Goal: Task Accomplishment & Management: Manage account settings

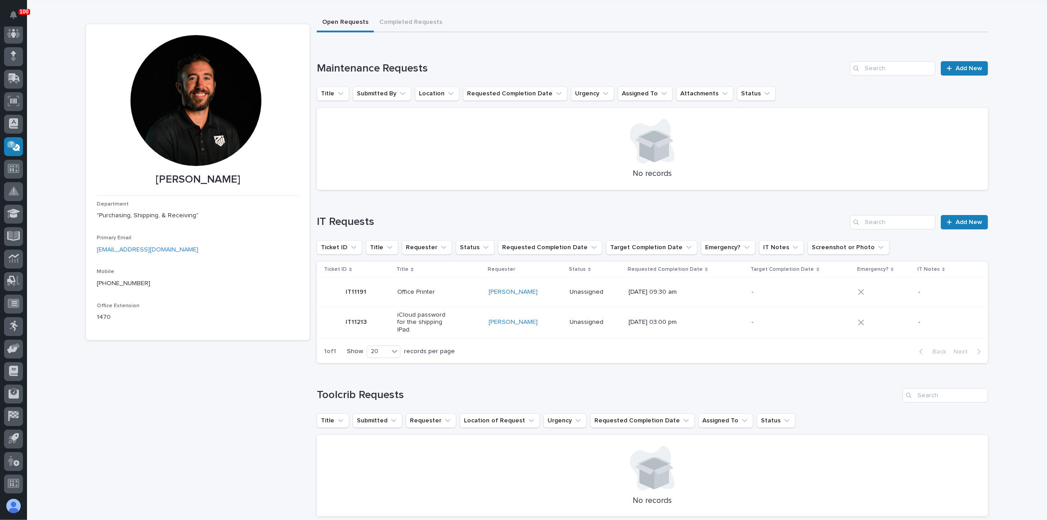
scroll to position [40, 0]
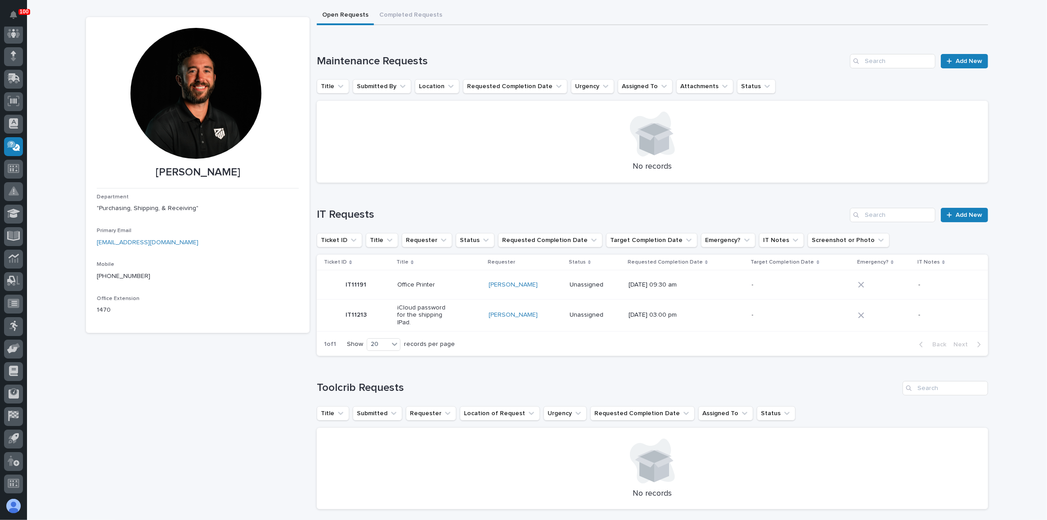
click at [953, 68] on div "Maintenance Requests Add New Title Submitted By Location Requested Completion D…" at bounding box center [652, 118] width 671 height 129
click at [953, 66] on link "Add New" at bounding box center [964, 61] width 47 height 14
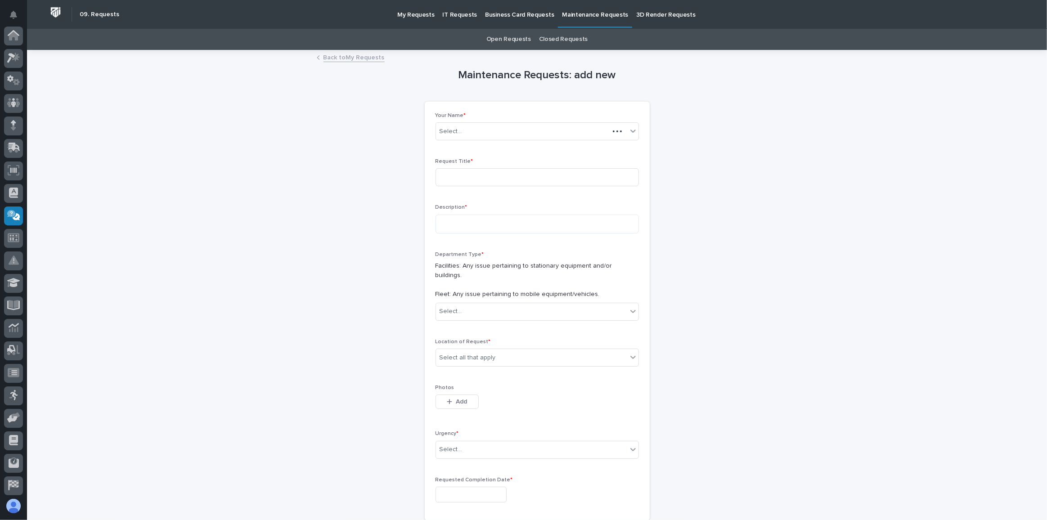
scroll to position [69, 0]
click at [459, 173] on input at bounding box center [537, 177] width 203 height 18
type input "Oil Change for Truck 16."
click at [460, 219] on textarea at bounding box center [537, 224] width 203 height 19
type textarea "**********"
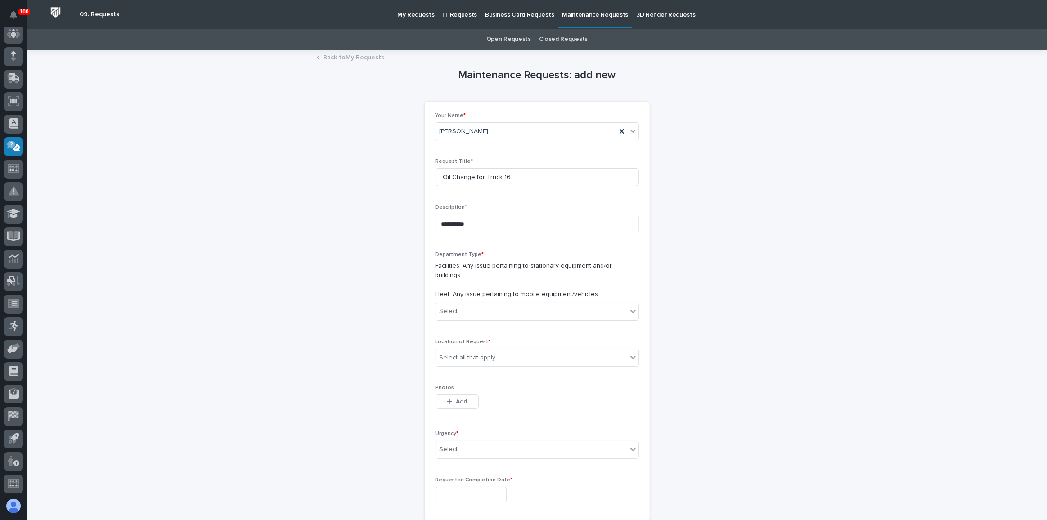
click at [485, 207] on p "Description *" at bounding box center [537, 207] width 203 height 6
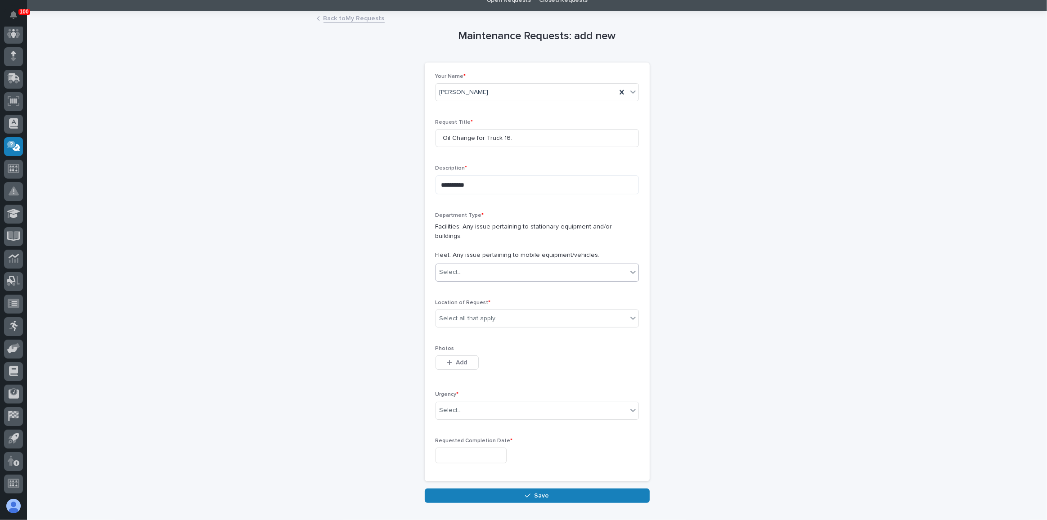
scroll to position [40, 0]
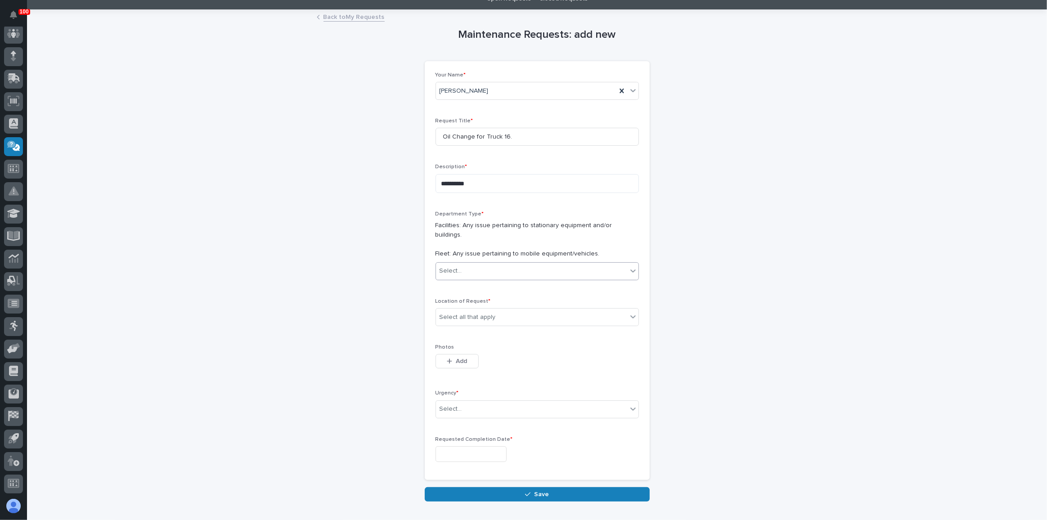
click at [483, 264] on div "Select..." at bounding box center [531, 271] width 191 height 15
drag, startPoint x: 482, startPoint y: 284, endPoint x: 481, endPoint y: 296, distance: 11.4
click at [481, 296] on div "Fleet" at bounding box center [534, 294] width 202 height 16
click at [467, 313] on div "Select all that apply" at bounding box center [468, 317] width 56 height 9
click at [470, 373] on div "B4" at bounding box center [534, 371] width 202 height 16
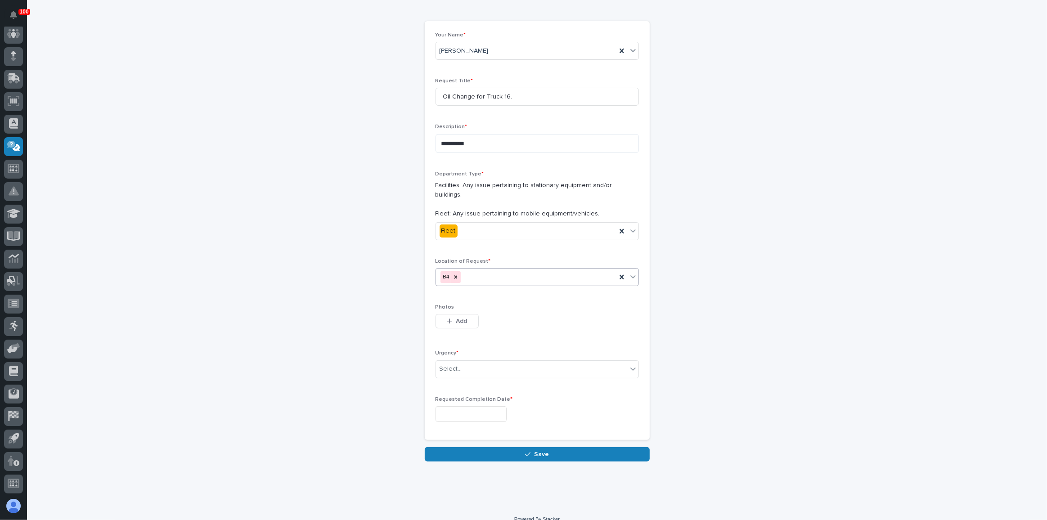
scroll to position [81, 0]
click at [470, 365] on div "Select..." at bounding box center [531, 368] width 191 height 15
click at [476, 408] on div "Normal" at bounding box center [534, 407] width 202 height 16
click at [482, 411] on div "Requested Completion Date *" at bounding box center [537, 412] width 203 height 33
click at [482, 406] on input "text" at bounding box center [471, 414] width 71 height 16
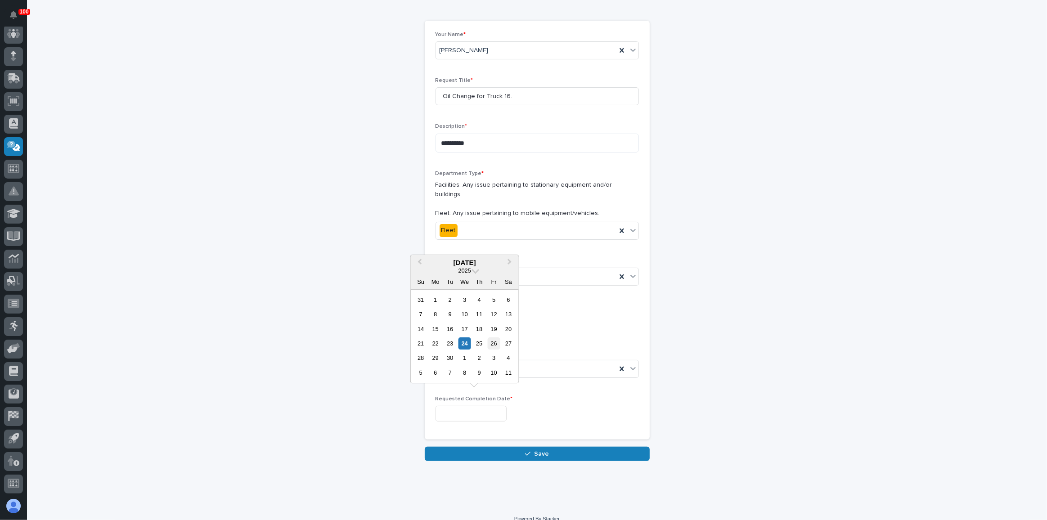
click at [492, 340] on div "26" at bounding box center [494, 343] width 12 height 12
type input "**********"
click at [503, 434] on div "**********" at bounding box center [537, 234] width 225 height 426
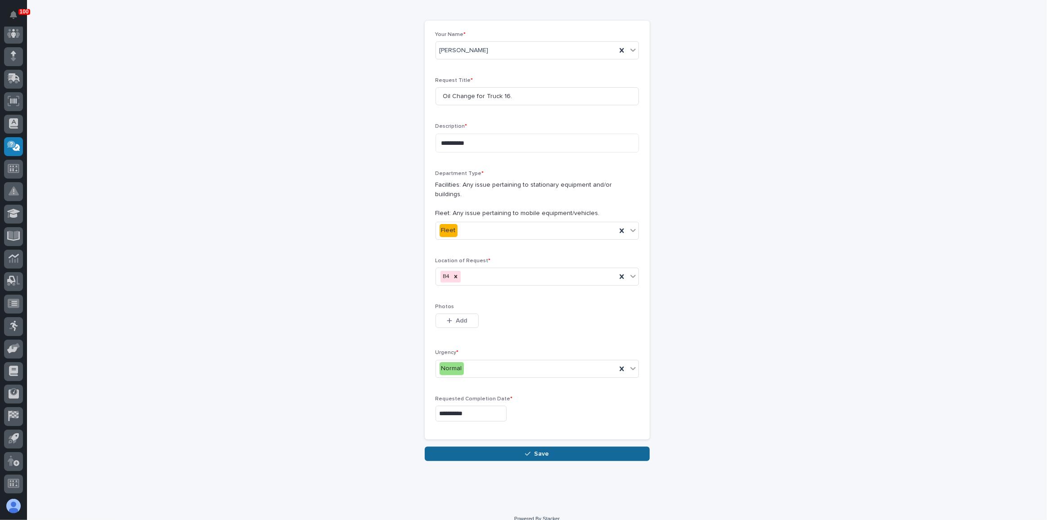
click at [503, 447] on button "Save" at bounding box center [537, 454] width 225 height 14
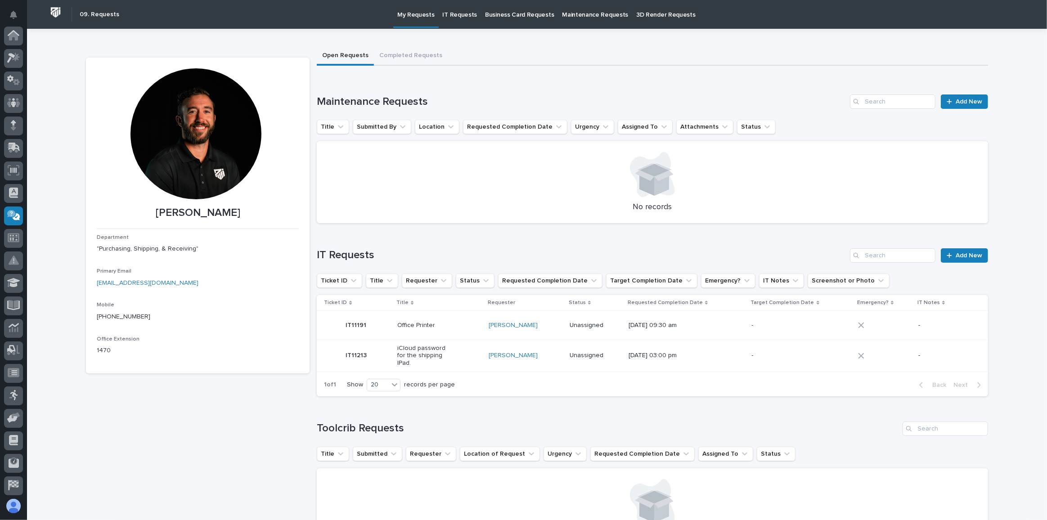
scroll to position [69, 0]
click at [17, 84] on div at bounding box center [13, 79] width 19 height 19
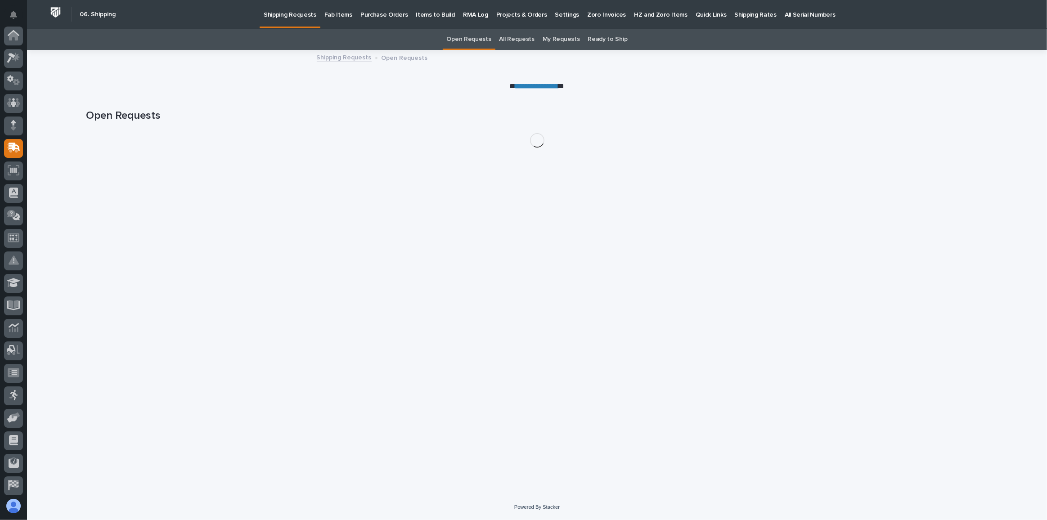
scroll to position [69, 0]
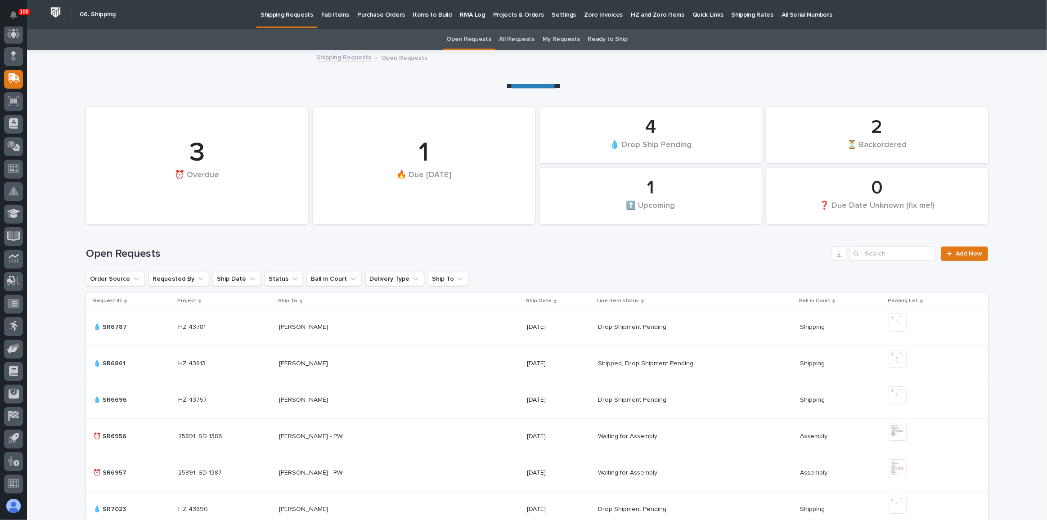
click at [321, 15] on p "Fab Items" at bounding box center [335, 9] width 28 height 19
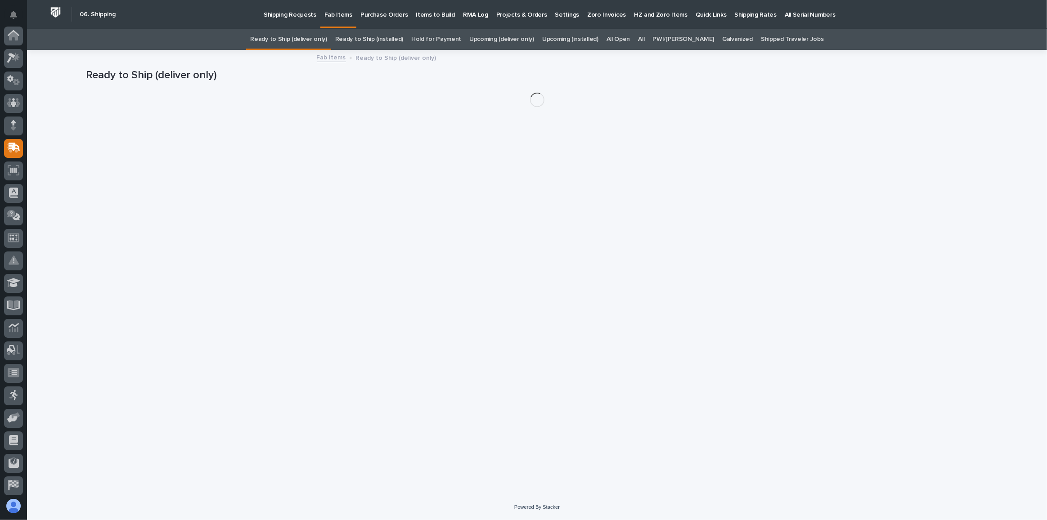
scroll to position [69, 0]
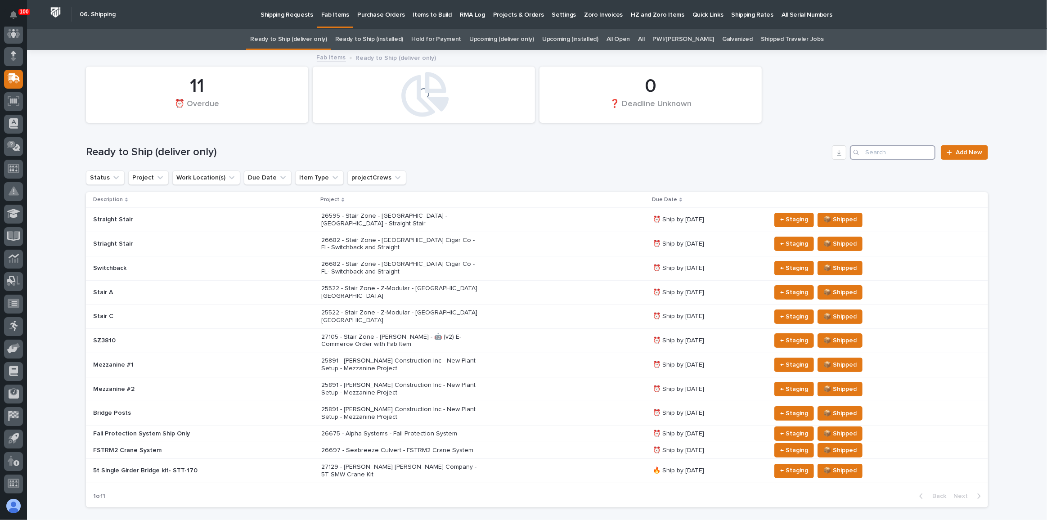
click at [886, 155] on input "Search" at bounding box center [892, 152] width 85 height 14
click at [644, 41] on link "All" at bounding box center [641, 39] width 6 height 21
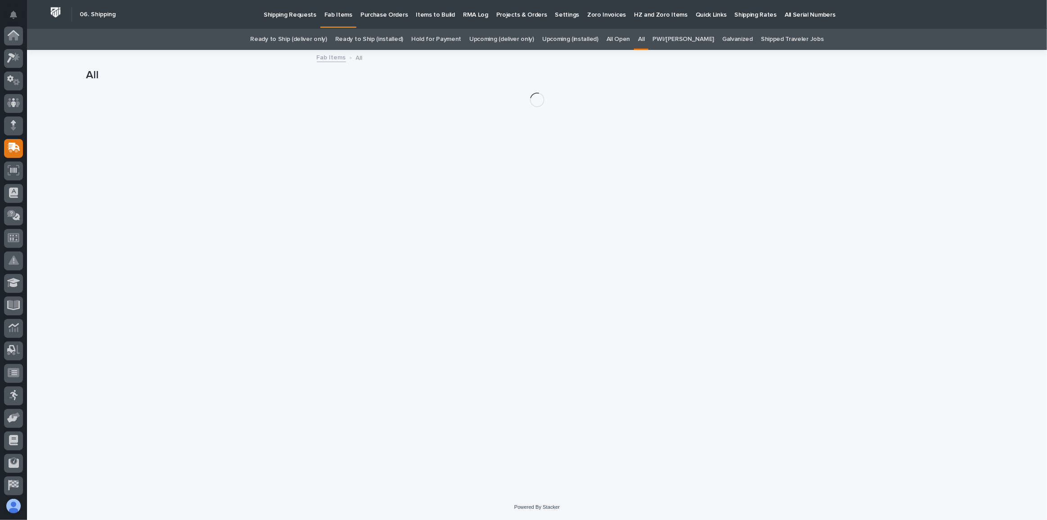
scroll to position [69, 0]
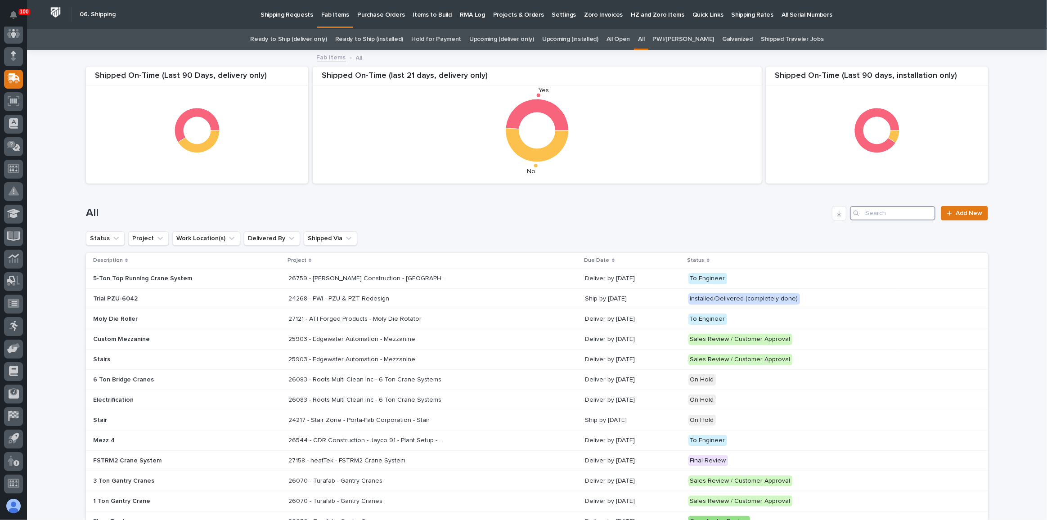
click at [901, 216] on input "Search" at bounding box center [892, 213] width 85 height 14
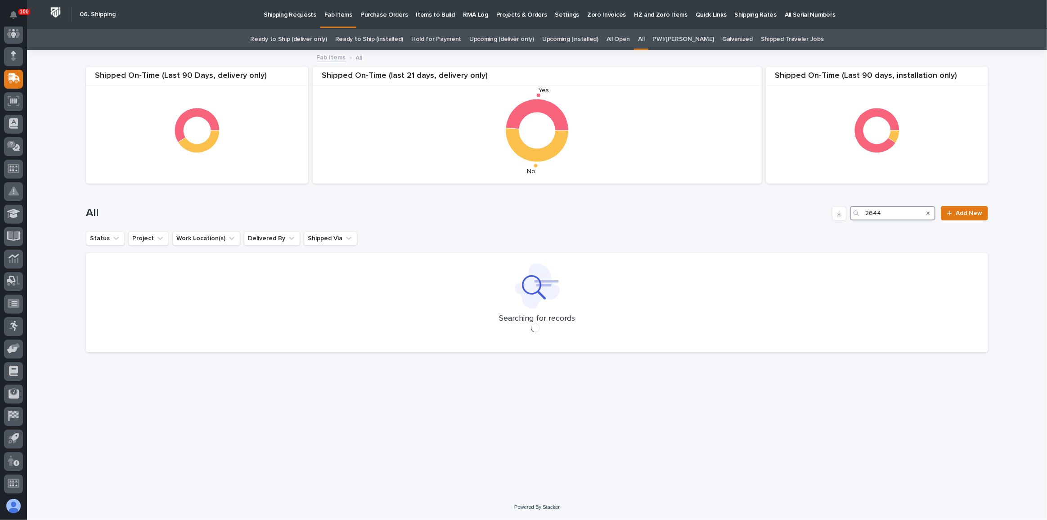
type input "26441"
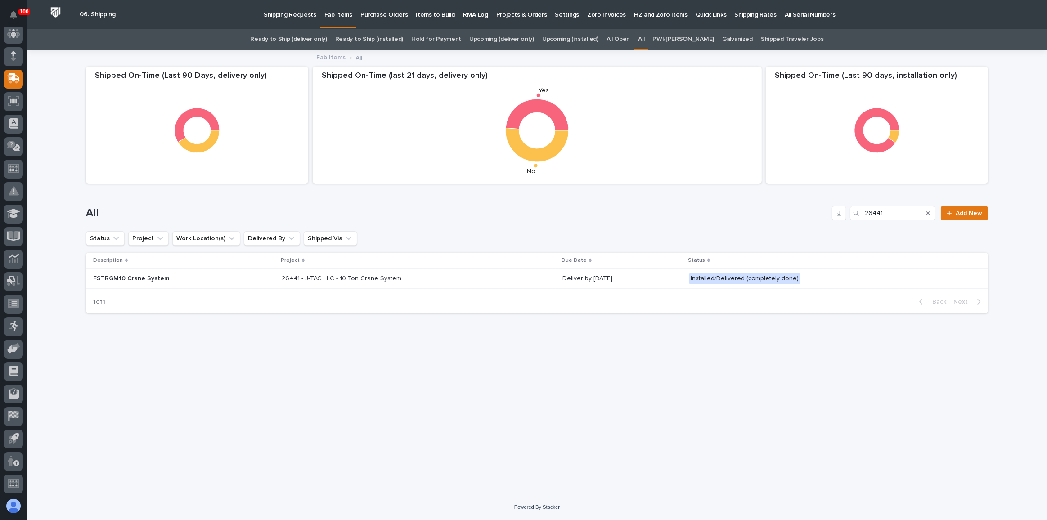
click at [492, 282] on div "26441 - J-TAC LLC - 10 Ton Crane System 26441 - J-TAC LLC - 10 Ton Crane System" at bounding box center [419, 278] width 274 height 15
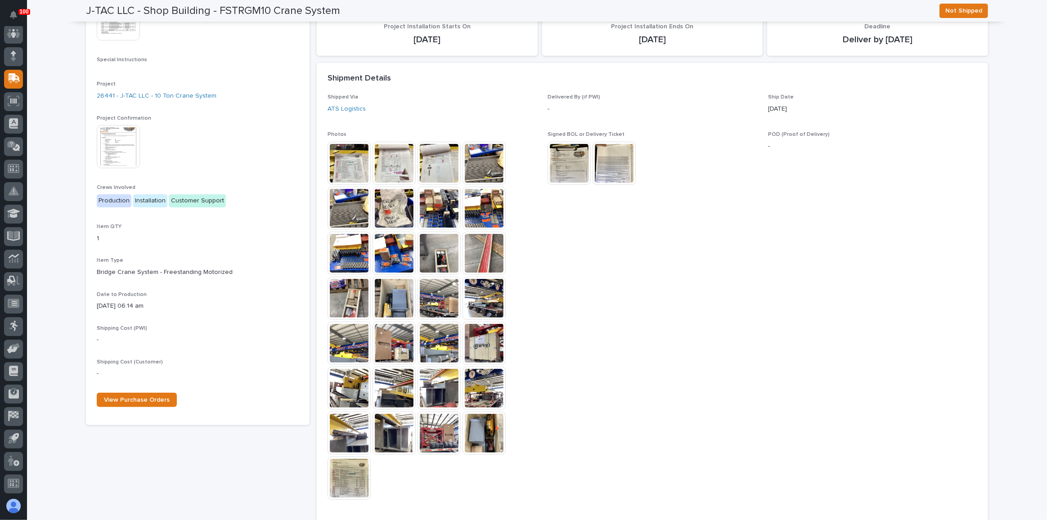
scroll to position [204, 0]
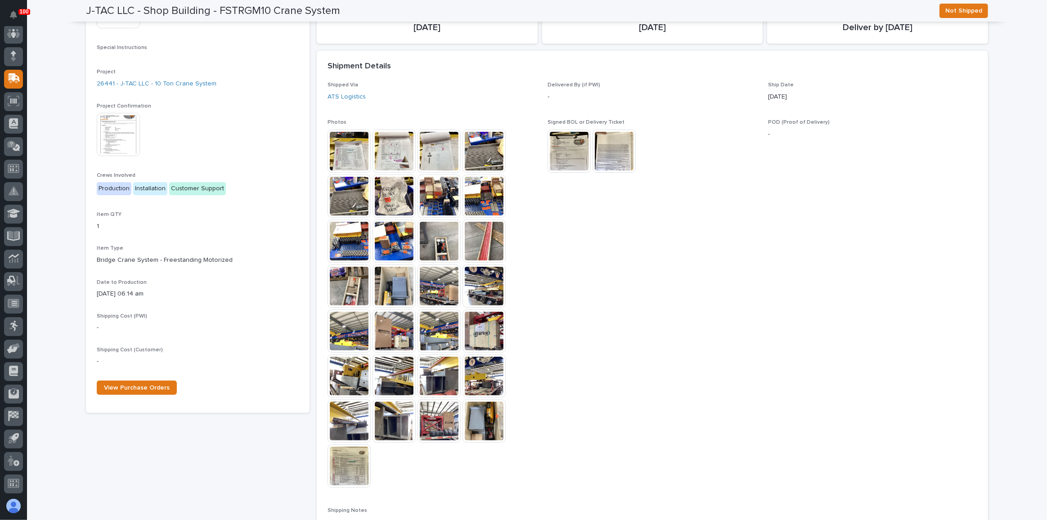
click at [349, 404] on img at bounding box center [349, 421] width 43 height 43
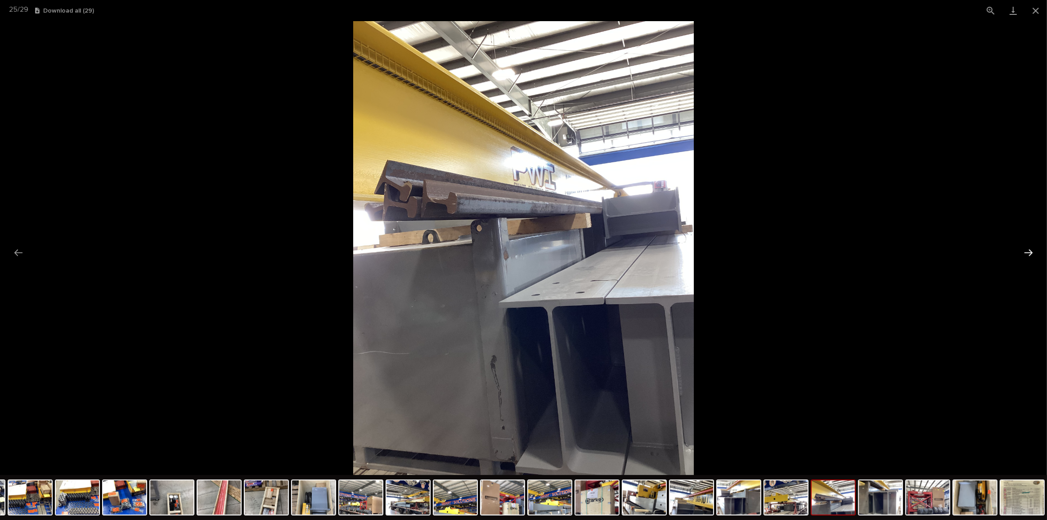
click at [1029, 250] on button "Next slide" at bounding box center [1028, 253] width 19 height 18
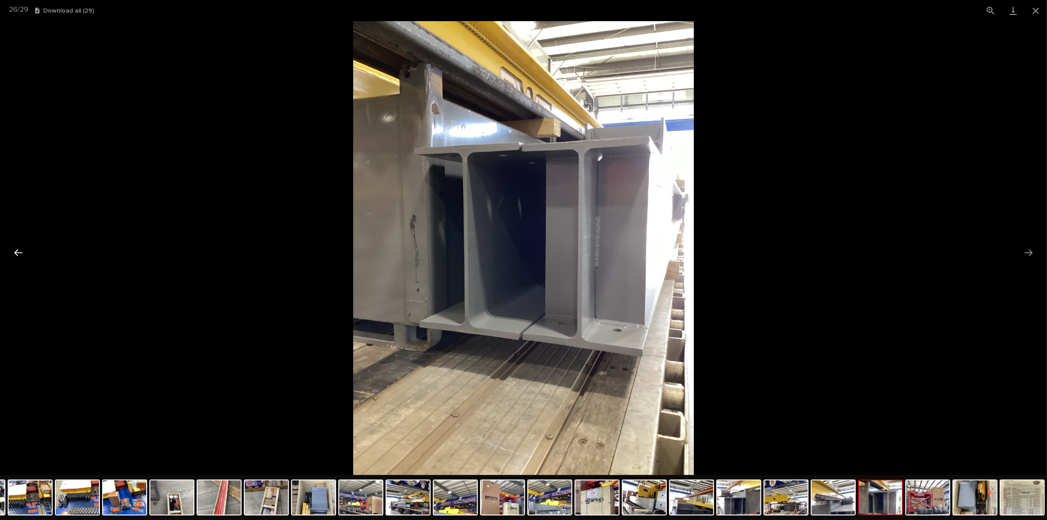
click at [16, 254] on button "Previous slide" at bounding box center [18, 253] width 19 height 18
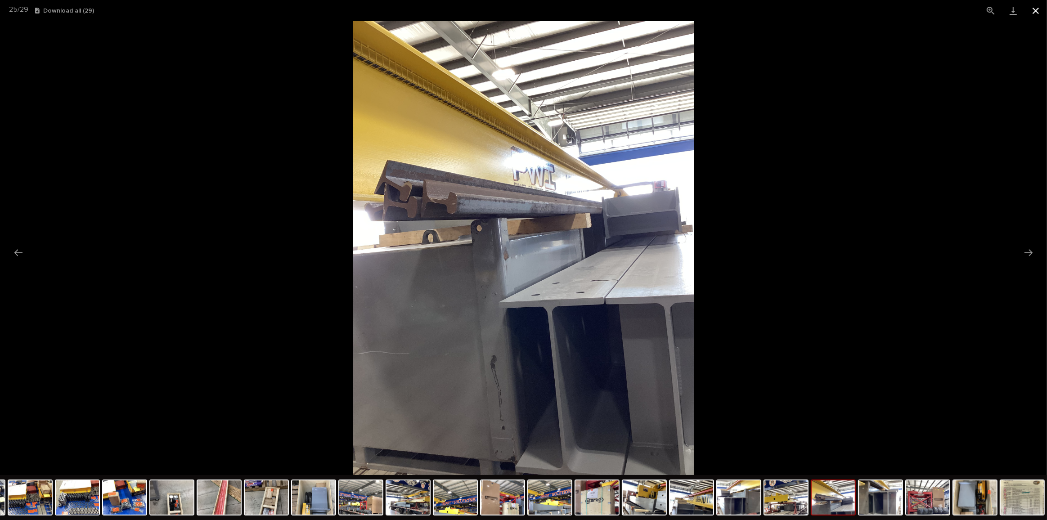
click at [1034, 10] on button "Close gallery" at bounding box center [1035, 10] width 22 height 21
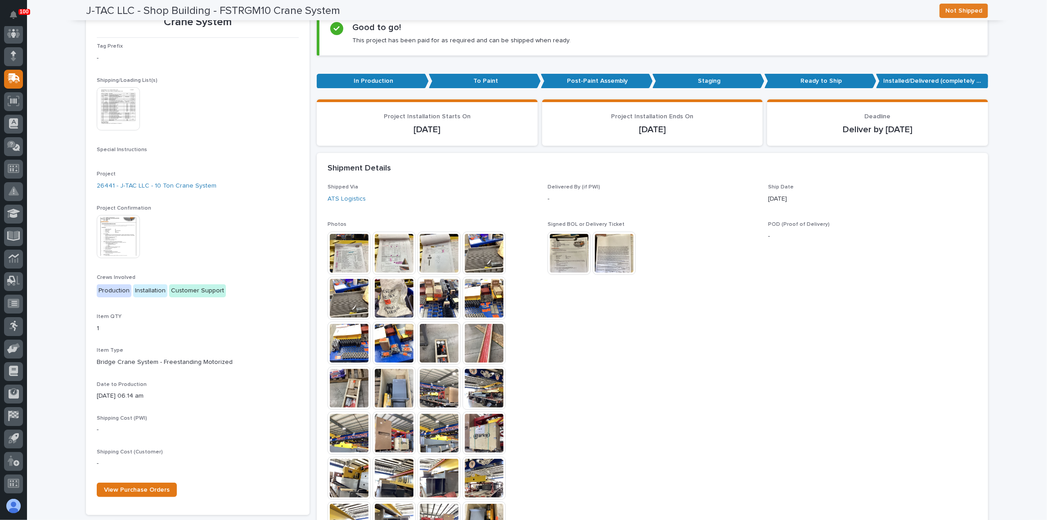
scroll to position [0, 0]
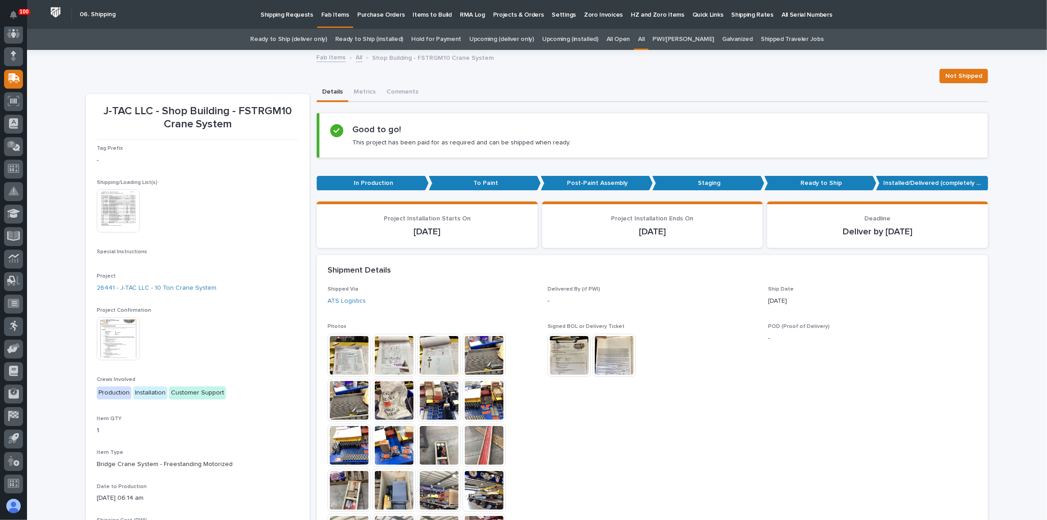
click at [286, 36] on link "Ready to Ship (deliver only)" at bounding box center [288, 39] width 76 height 21
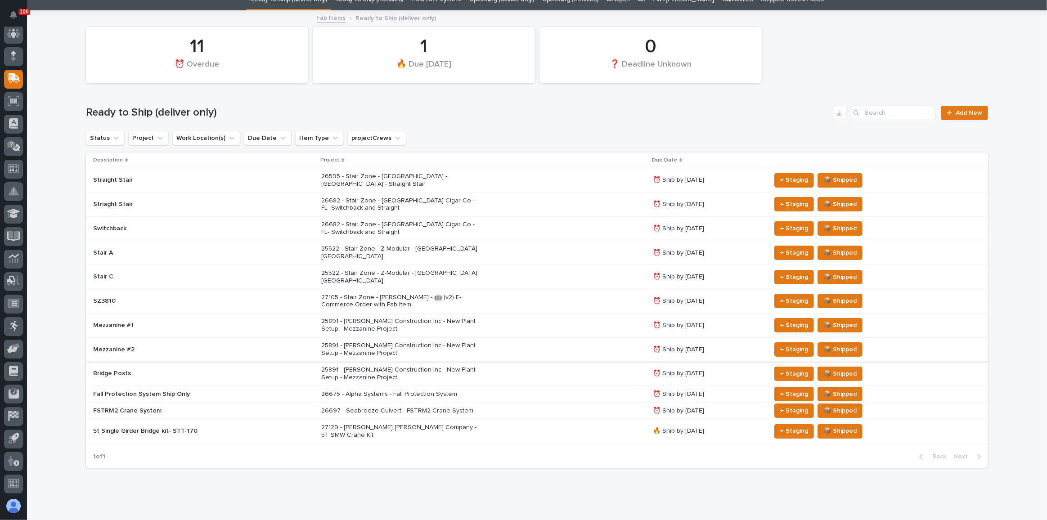
scroll to position [40, 0]
click at [526, 193] on div "26682 - Stair Zone - [GEOGRAPHIC_DATA] Cigar Co - FL- Switchback and Straight" at bounding box center [483, 204] width 324 height 22
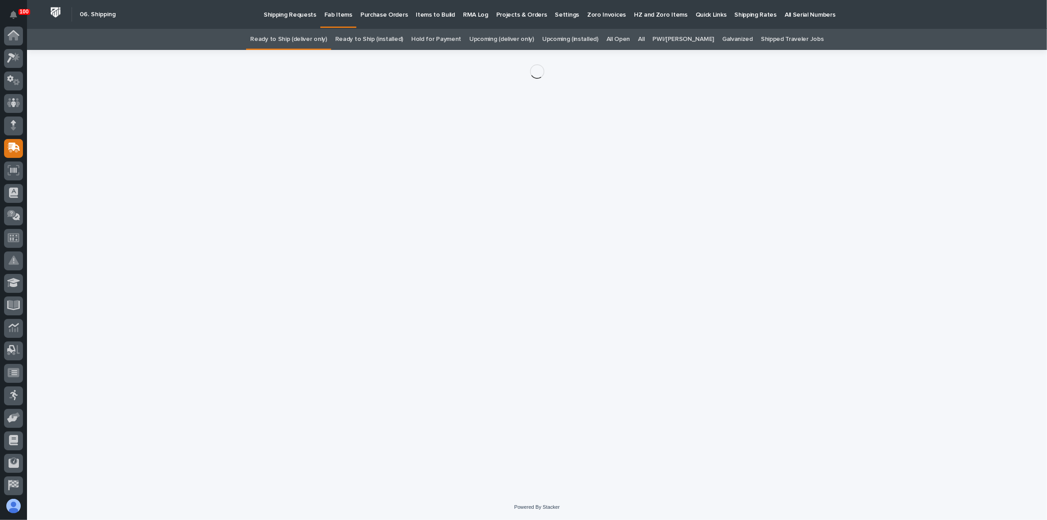
scroll to position [69, 0]
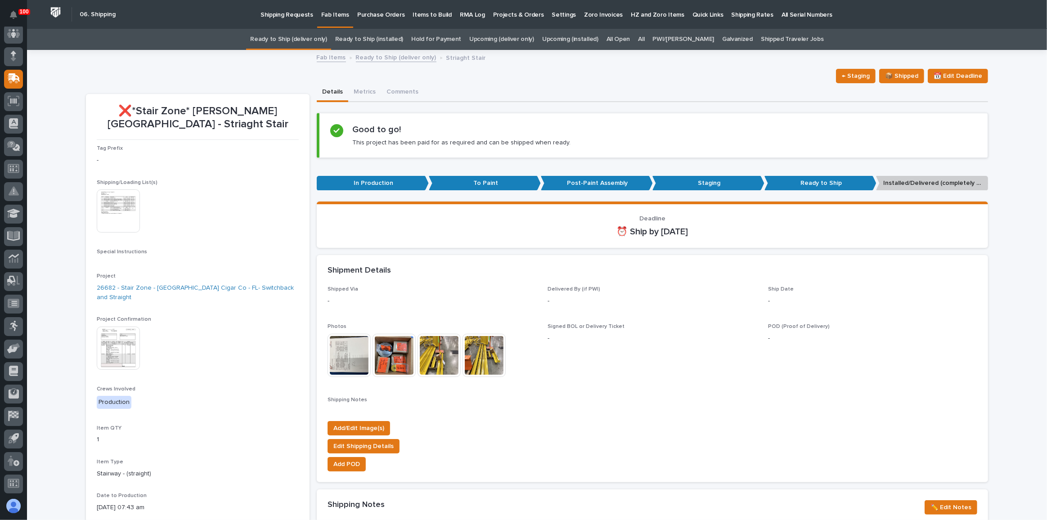
click at [318, 39] on link "Ready to Ship (deliver only)" at bounding box center [288, 39] width 76 height 21
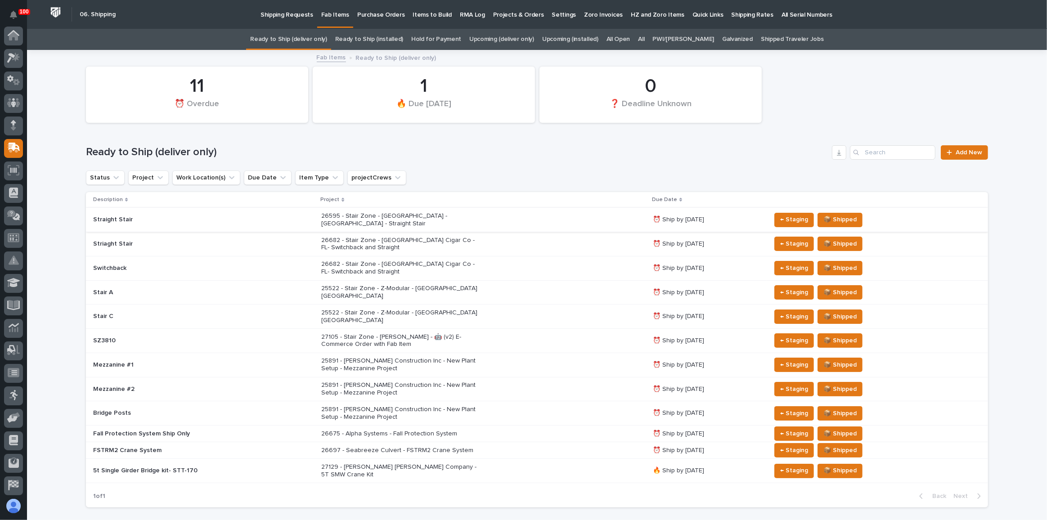
scroll to position [69, 0]
click at [511, 41] on link "Upcoming (deliver only)" at bounding box center [501, 39] width 65 height 21
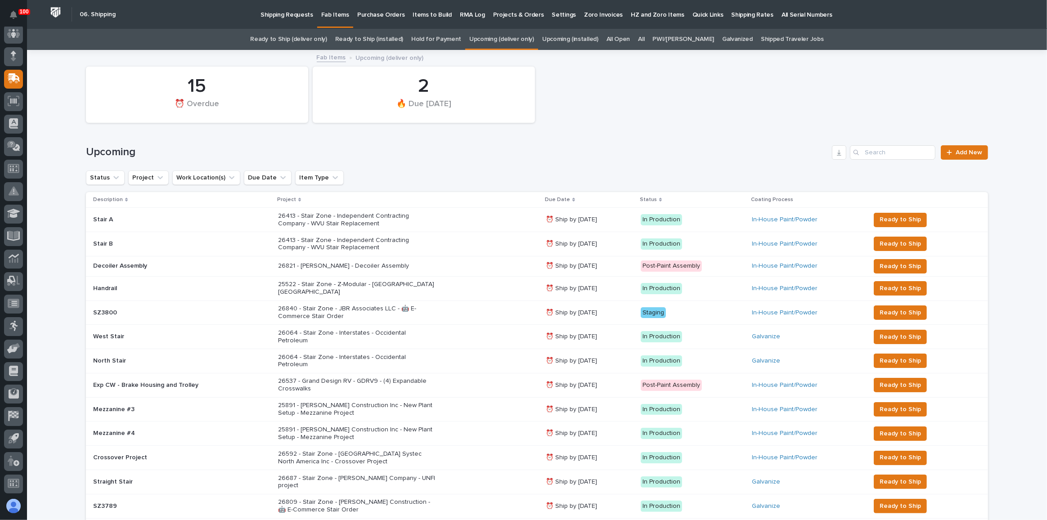
click at [298, 35] on link "Ready to Ship (deliver only)" at bounding box center [288, 39] width 76 height 21
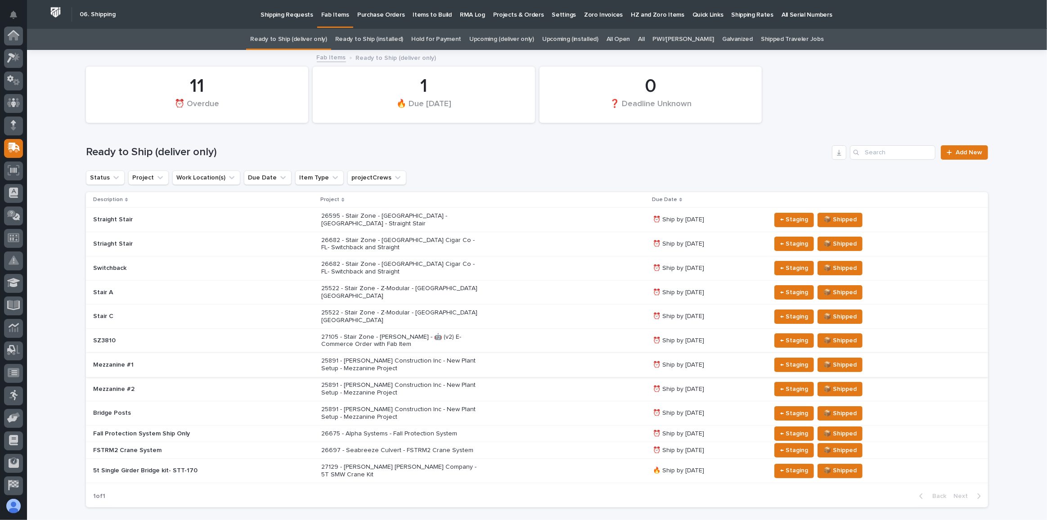
scroll to position [69, 0]
click at [497, 235] on div "26682 - Stair Zone - [GEOGRAPHIC_DATA] Cigar Co - FL- Switchback and Straight" at bounding box center [483, 244] width 324 height 22
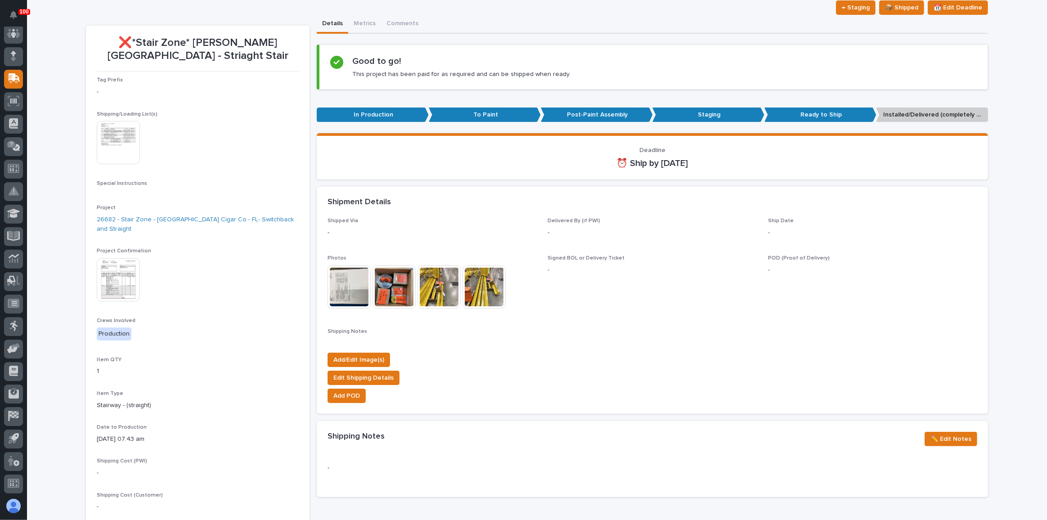
scroll to position [69, 0]
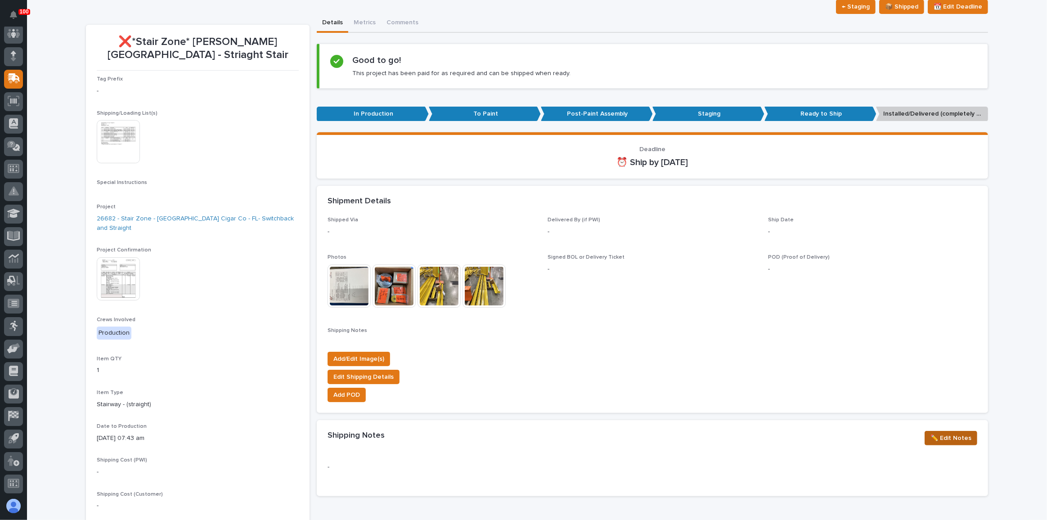
click at [936, 437] on span "✏️ Edit Notes" at bounding box center [950, 438] width 41 height 11
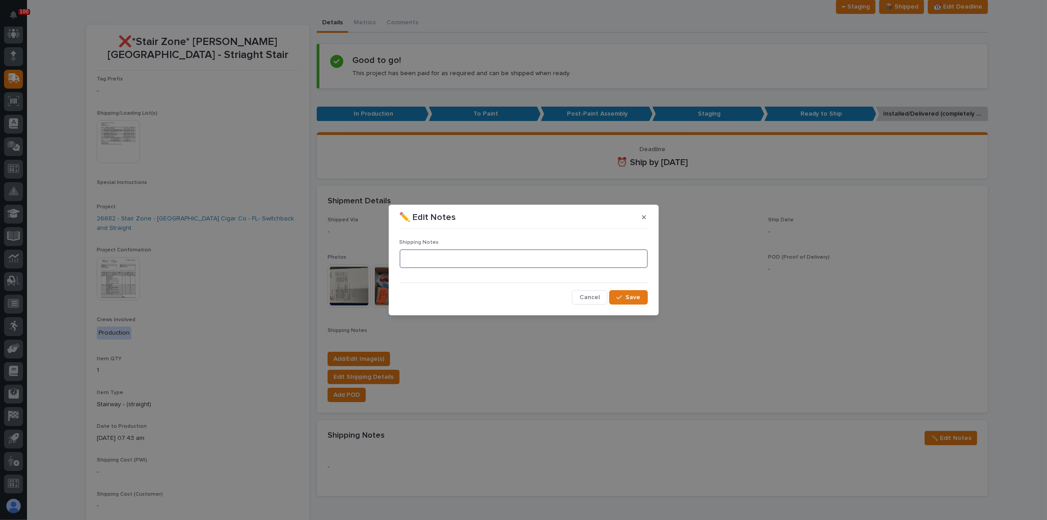
click at [458, 261] on textarea at bounding box center [524, 258] width 248 height 19
drag, startPoint x: 551, startPoint y: 263, endPoint x: 349, endPoint y: 245, distance: 202.8
click at [349, 245] on div "**********" at bounding box center [523, 260] width 1047 height 520
type textarea "**********"
click at [640, 296] on span "Save" at bounding box center [633, 297] width 15 height 8
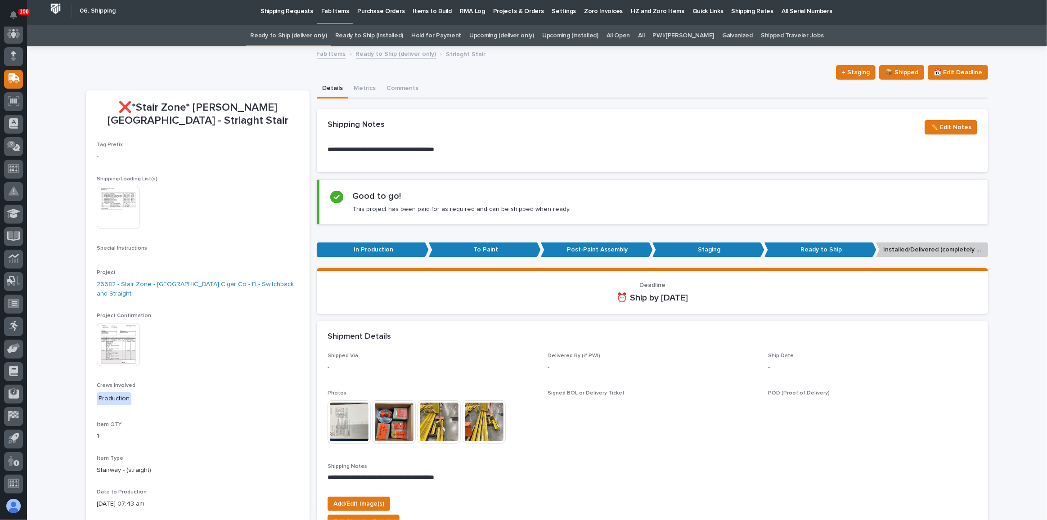
scroll to position [0, 0]
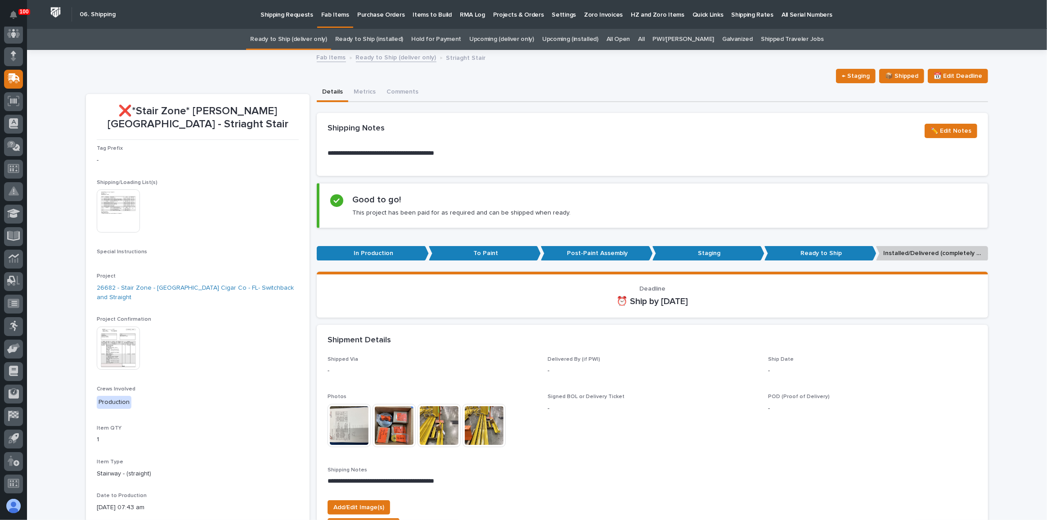
click at [327, 43] on link "Ready to Ship (deliver only)" at bounding box center [288, 39] width 76 height 21
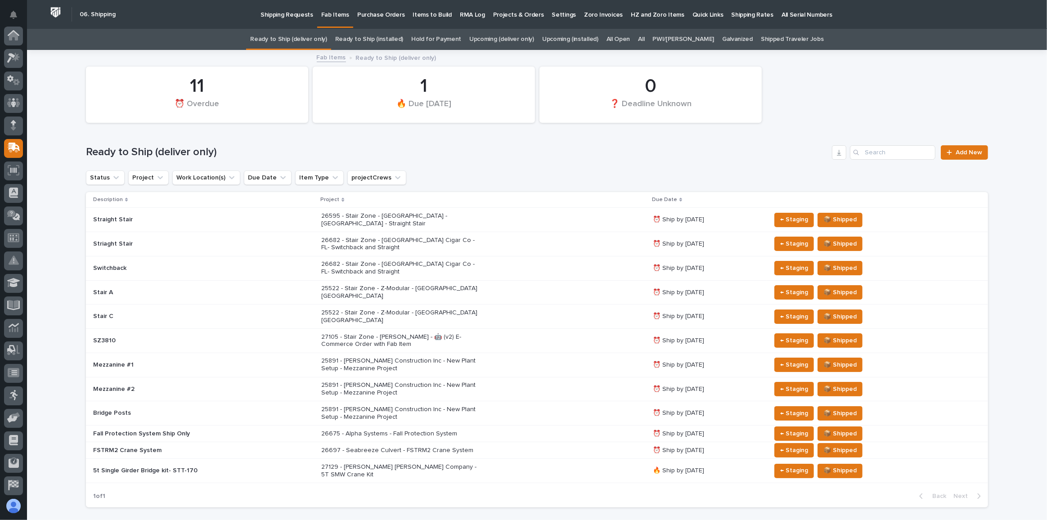
scroll to position [69, 0]
click at [485, 427] on div "26675 - Alpha Systems - Fall Protection System" at bounding box center [483, 434] width 324 height 15
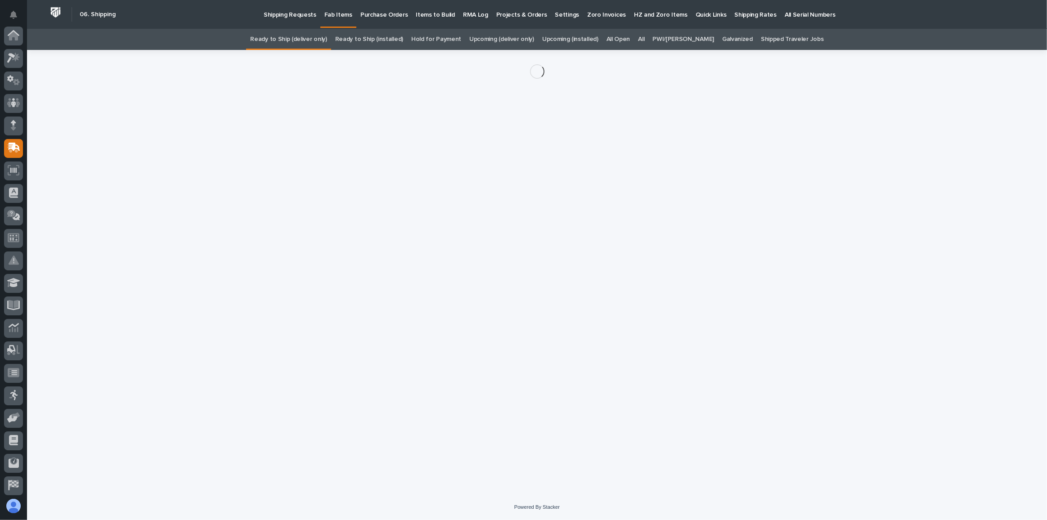
scroll to position [69, 0]
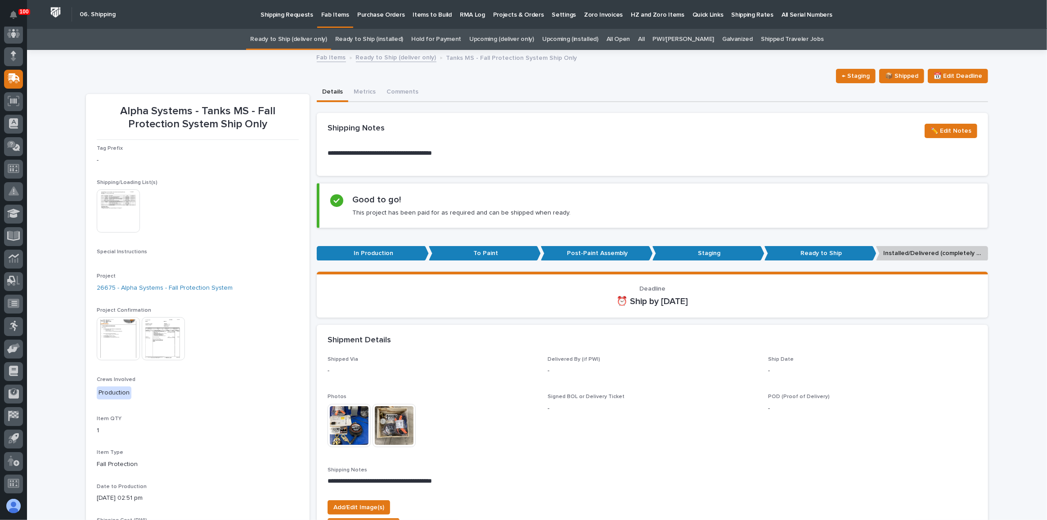
click at [311, 40] on link "Ready to Ship (deliver only)" at bounding box center [288, 39] width 76 height 21
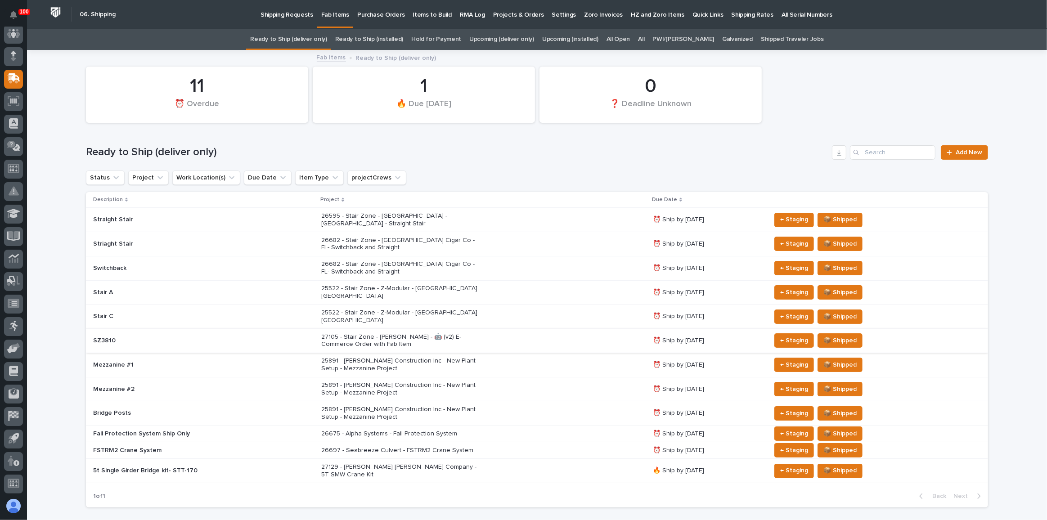
scroll to position [40, 0]
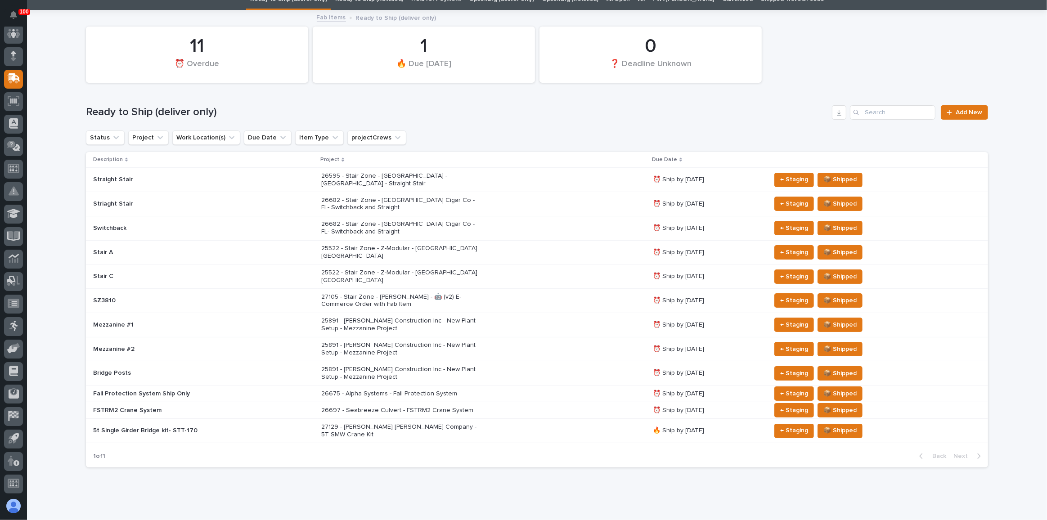
click at [524, 362] on div "25891 - [PERSON_NAME] Construction Inc - New Plant Setup - Mezzanine Project" at bounding box center [483, 373] width 324 height 22
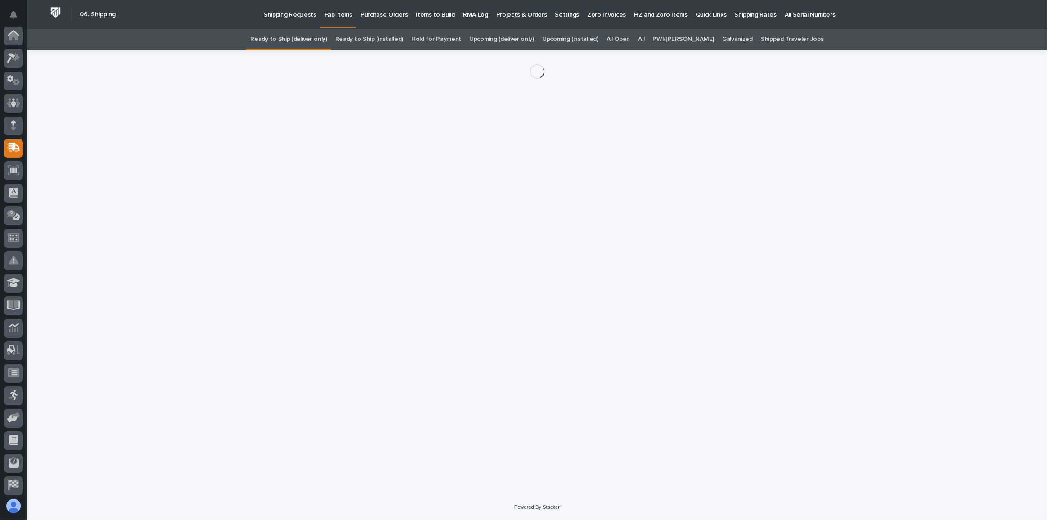
scroll to position [69, 0]
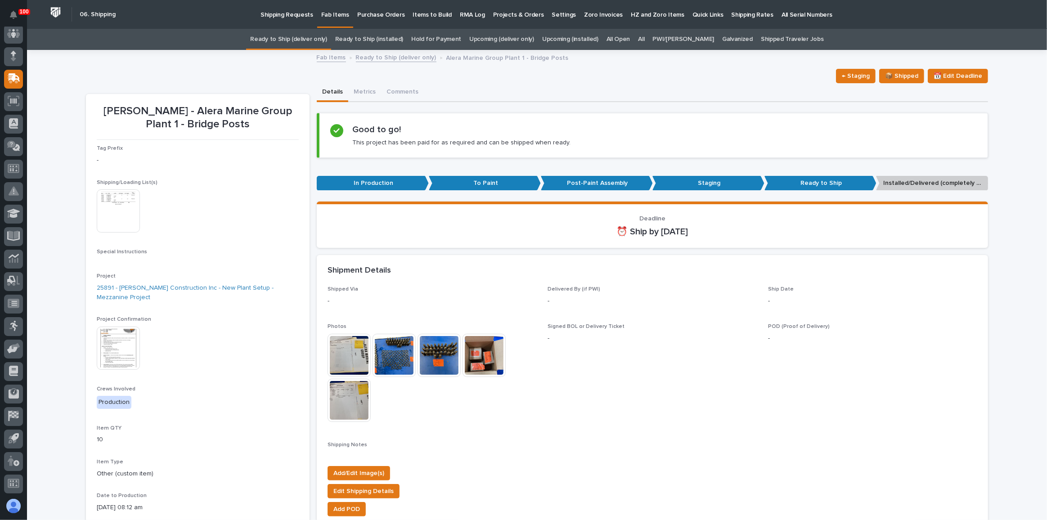
click at [315, 41] on link "Ready to Ship (deliver only)" at bounding box center [288, 39] width 76 height 21
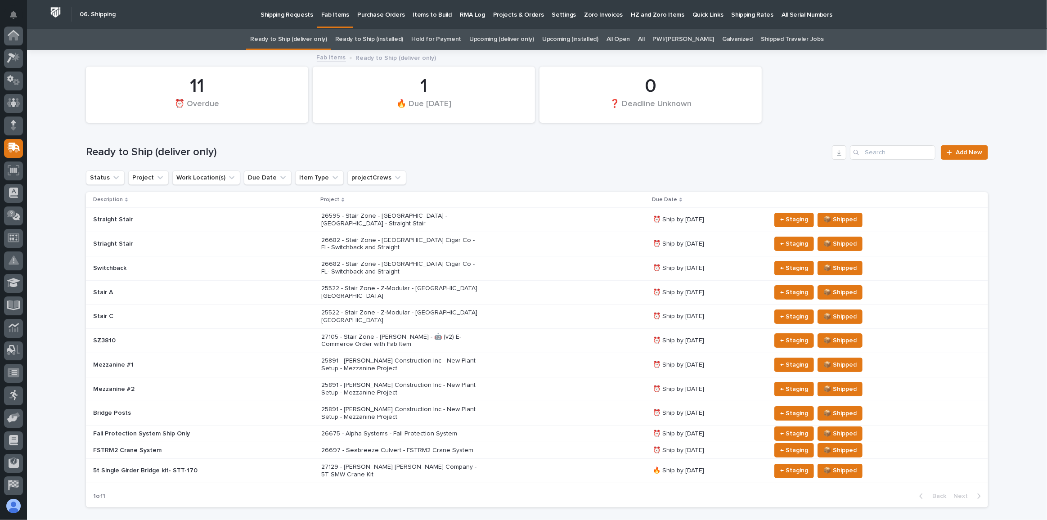
scroll to position [69, 0]
click at [508, 38] on link "Upcoming (deliver only)" at bounding box center [501, 39] width 65 height 21
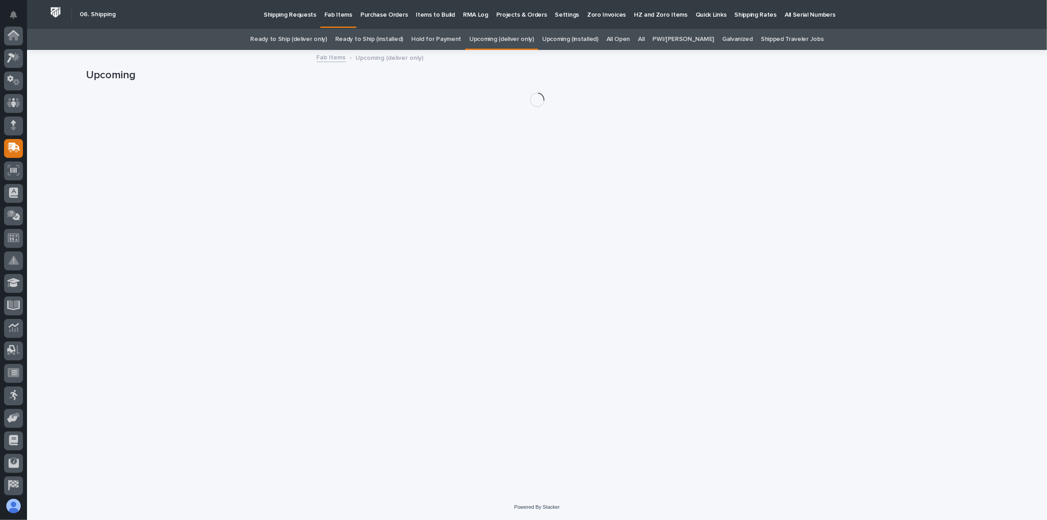
scroll to position [69, 0]
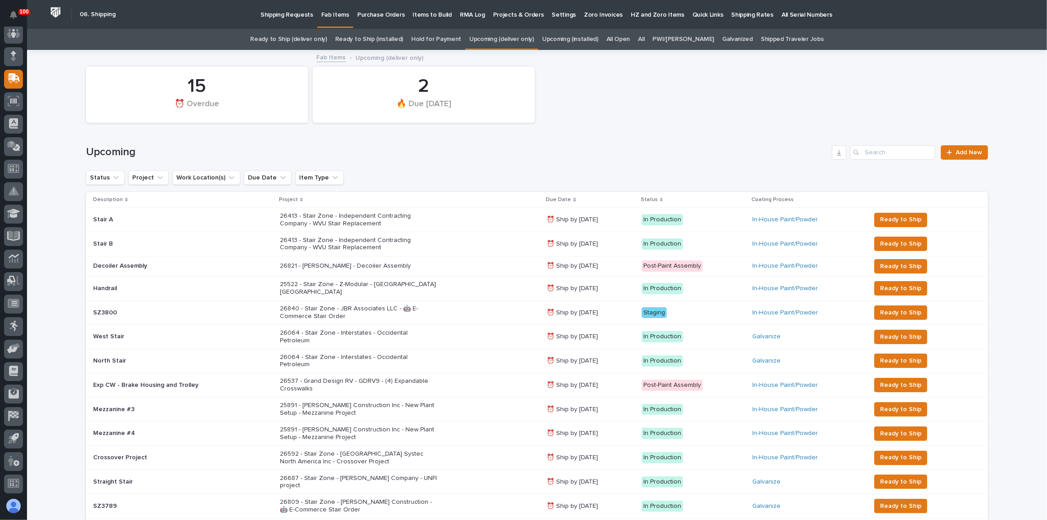
click at [458, 310] on div "26840 - Stair Zone - JBR Associates LLC - 🤖 E-Commerce Stair Order" at bounding box center [410, 312] width 260 height 22
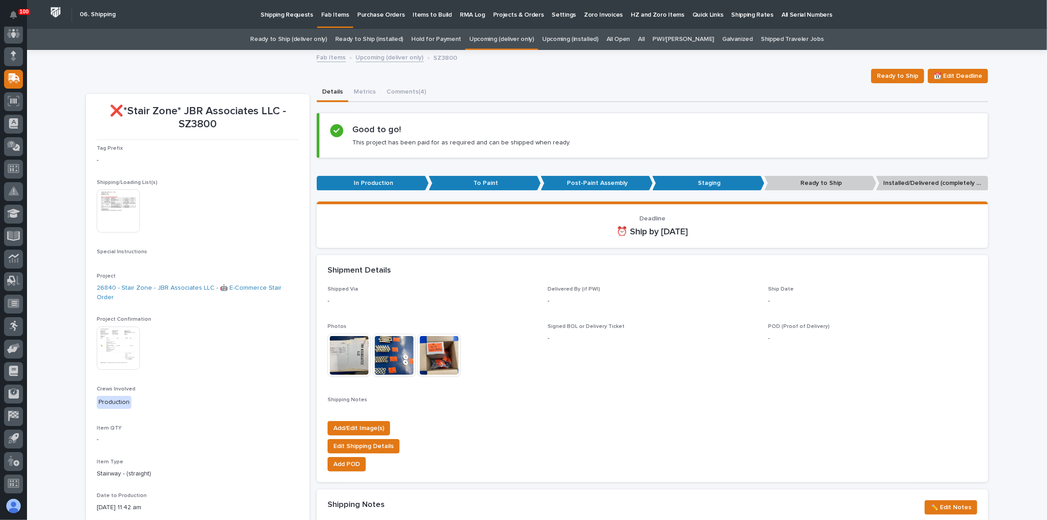
scroll to position [81, 0]
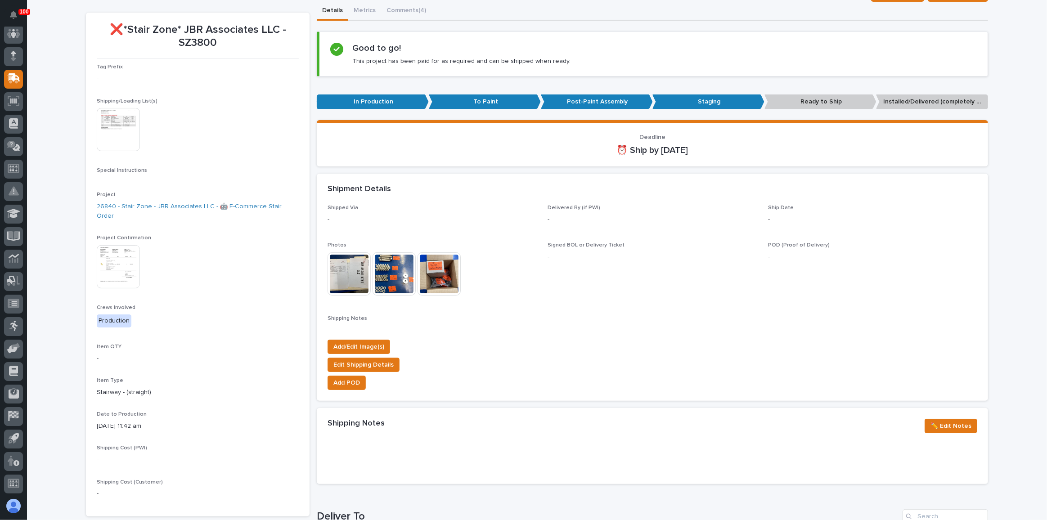
click at [130, 258] on img at bounding box center [118, 266] width 43 height 43
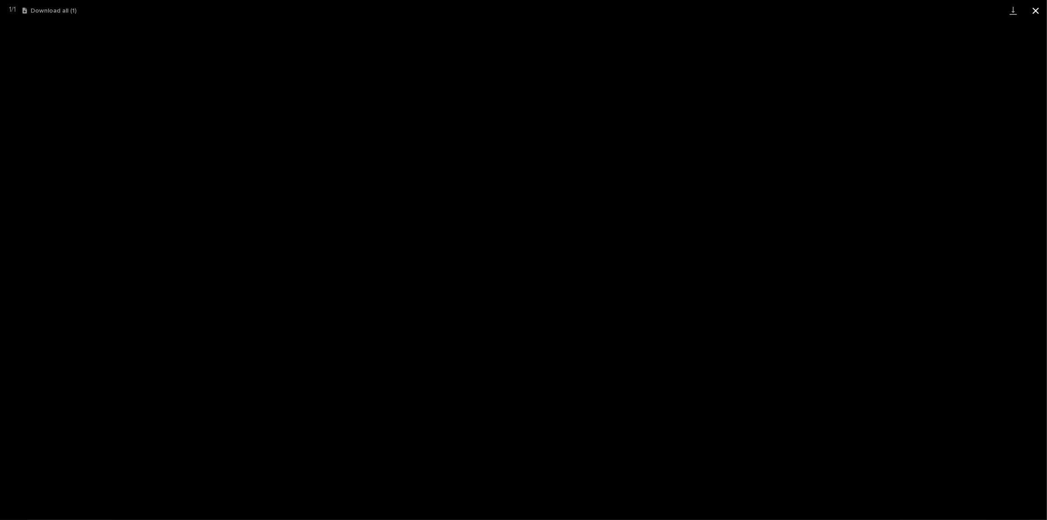
click at [1033, 10] on button "Close gallery" at bounding box center [1035, 10] width 22 height 21
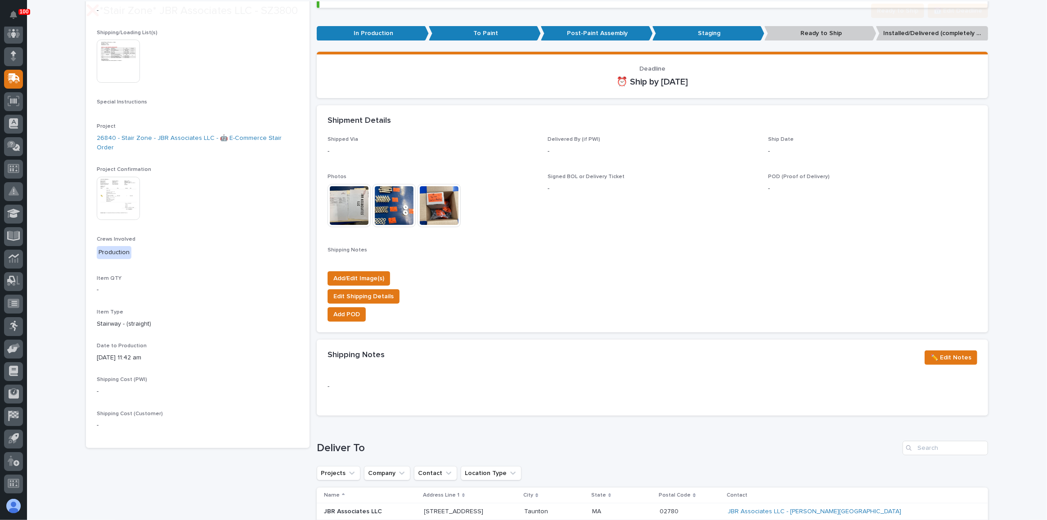
scroll to position [204, 0]
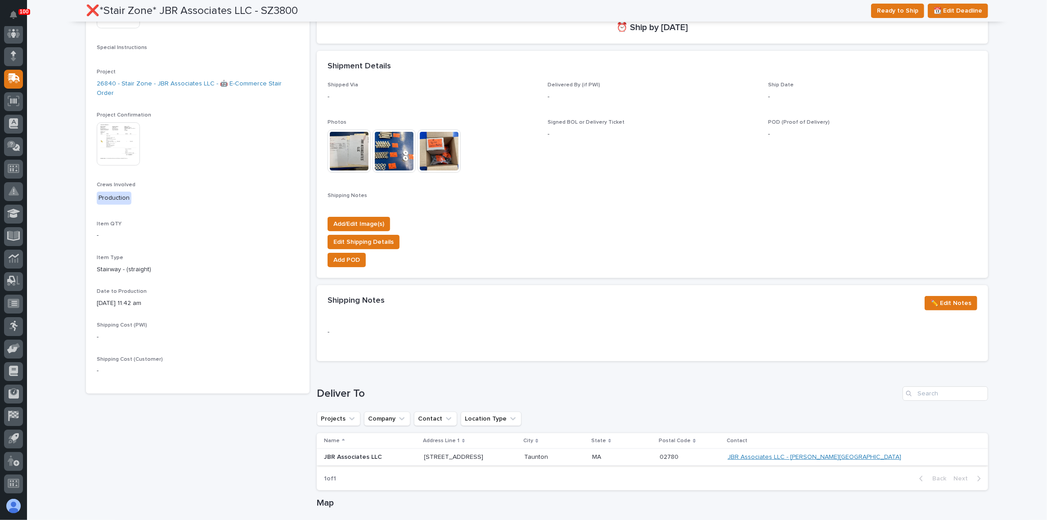
click at [875, 455] on link "JBR Associates LLC - [PERSON_NAME][GEOGRAPHIC_DATA]" at bounding box center [815, 458] width 174 height 8
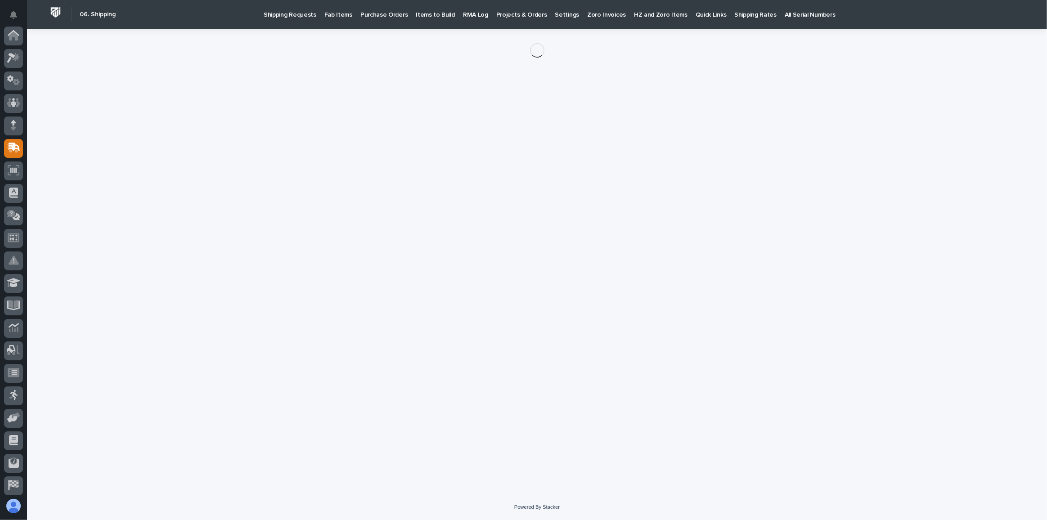
scroll to position [69, 0]
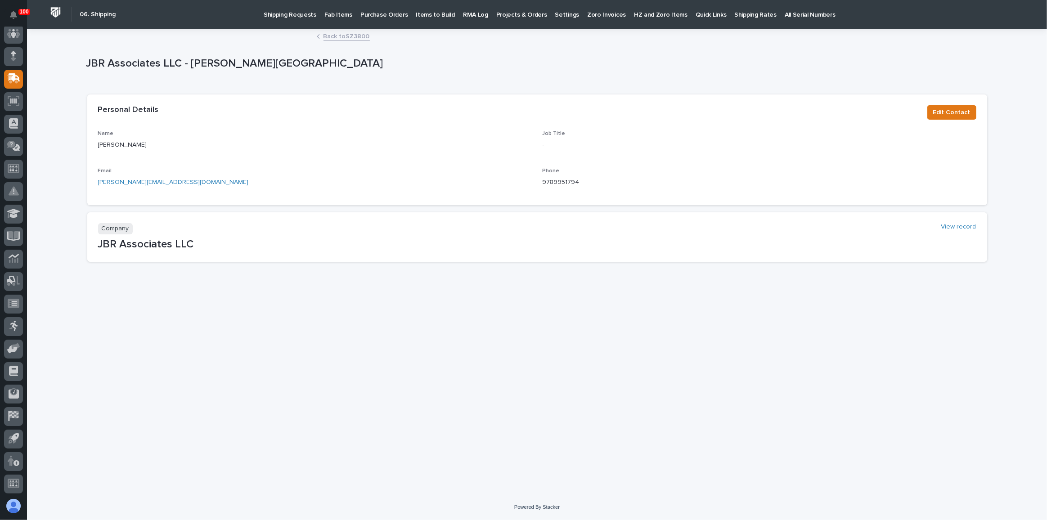
click at [355, 38] on link "Back to SZ3800" at bounding box center [346, 36] width 46 height 10
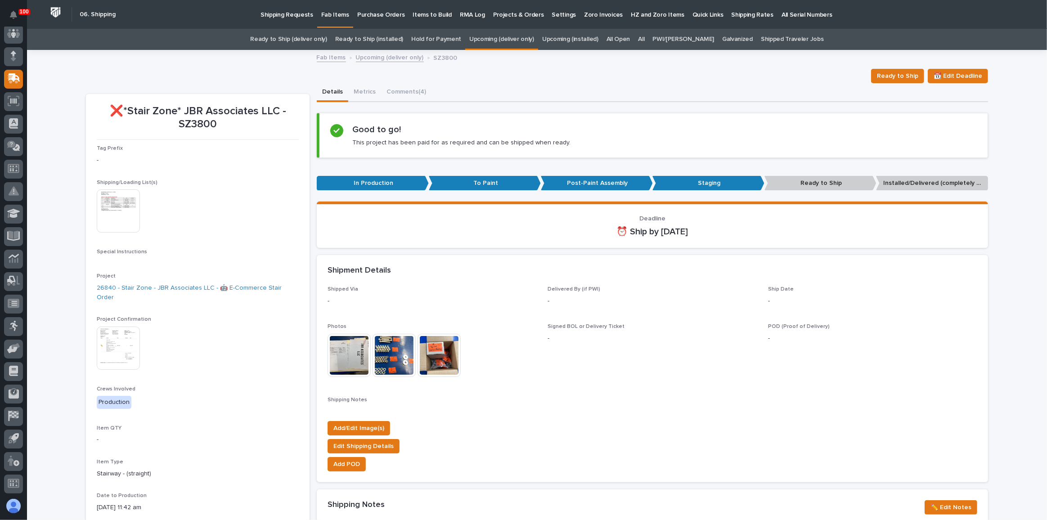
click at [319, 40] on link "Ready to Ship (deliver only)" at bounding box center [288, 39] width 76 height 21
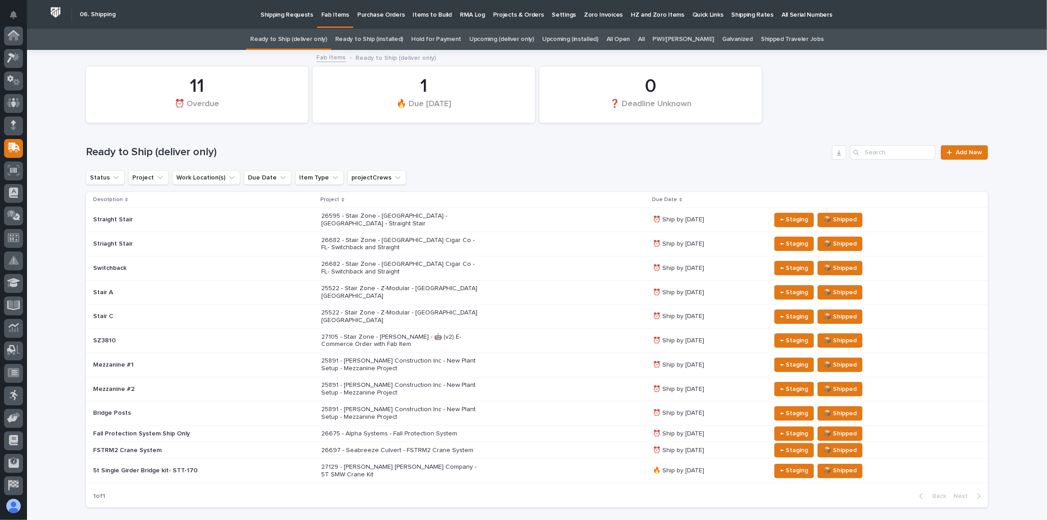
scroll to position [69, 0]
